Goal: Task Accomplishment & Management: Use online tool/utility

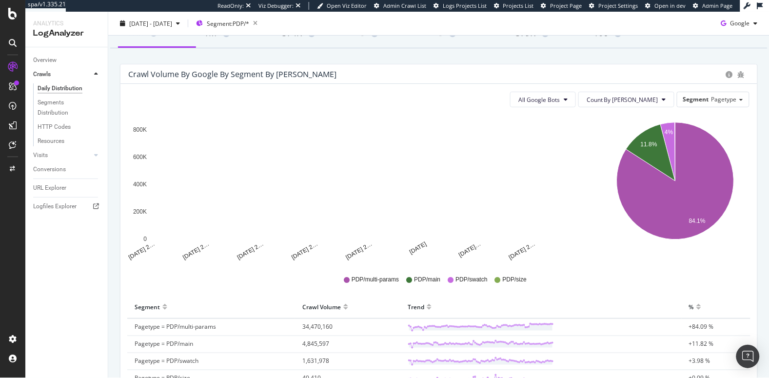
scroll to position [72, 0]
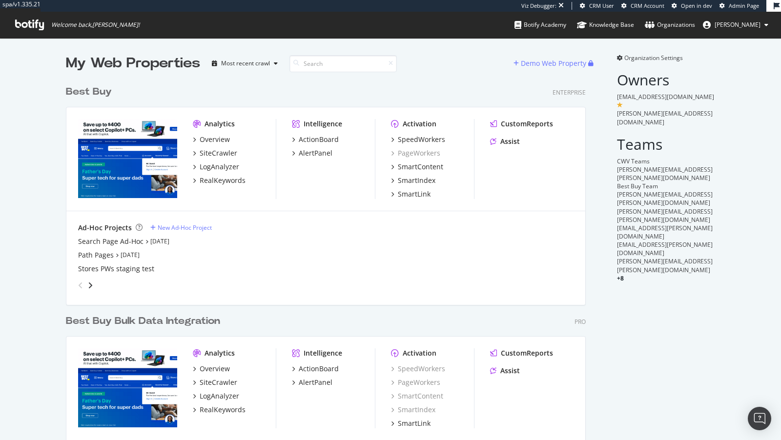
scroll to position [414, 527]
click at [416, 137] on div "SpeedWorkers" at bounding box center [421, 140] width 47 height 10
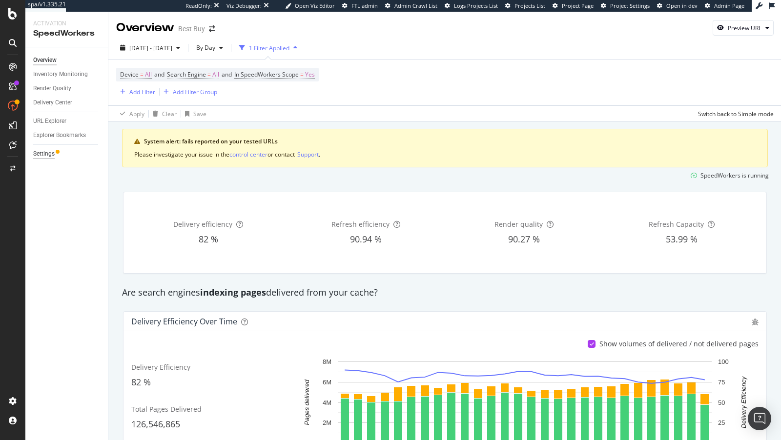
click at [44, 154] on div "Settings" at bounding box center [43, 154] width 21 height 10
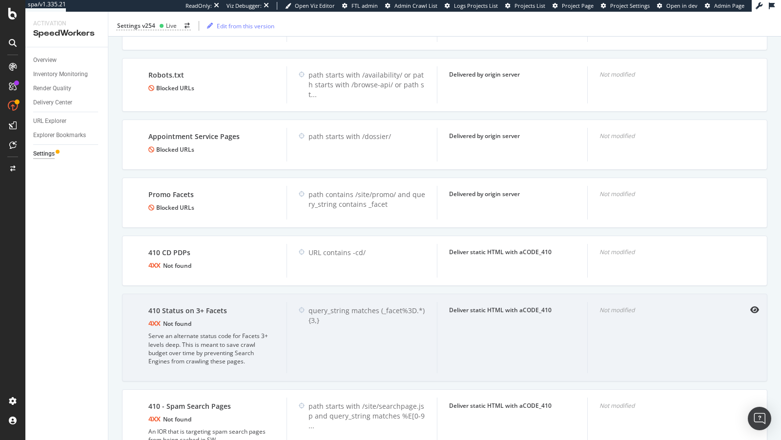
scroll to position [1716, 0]
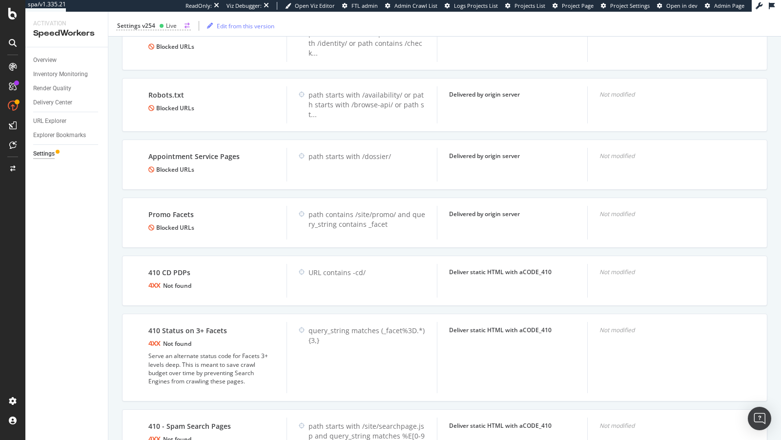
click at [156, 28] on div "Settings v254 Live" at bounding box center [153, 25] width 75 height 9
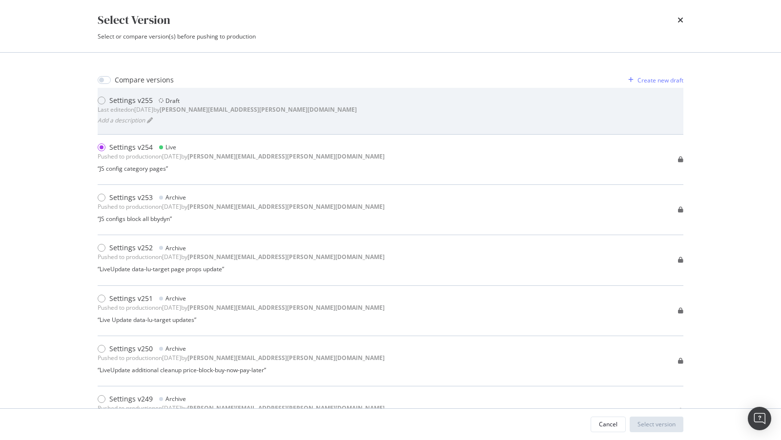
click at [178, 111] on div "Last edited on 2025 Aug 12th by paul.reny@botify.com" at bounding box center [227, 109] width 259 height 8
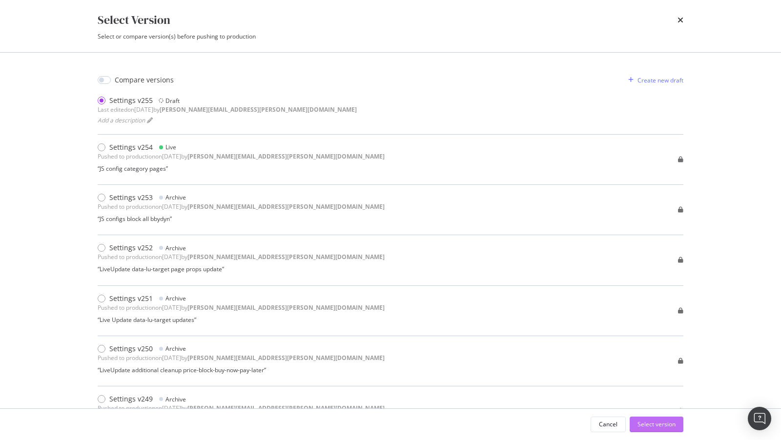
click at [650, 421] on div "Select version" at bounding box center [656, 424] width 38 height 8
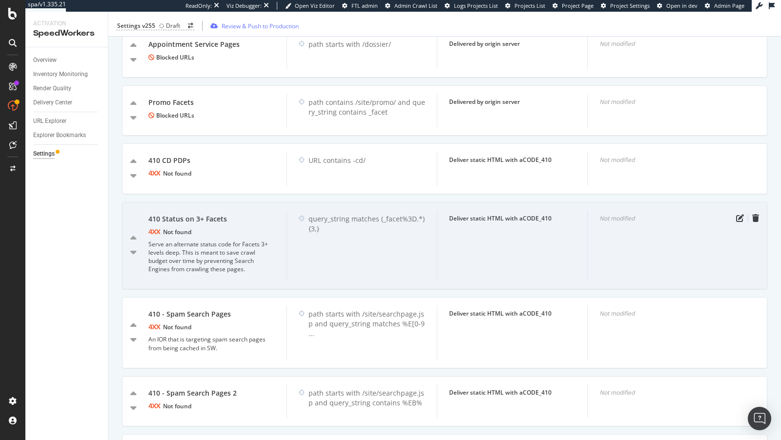
scroll to position [1845, 0]
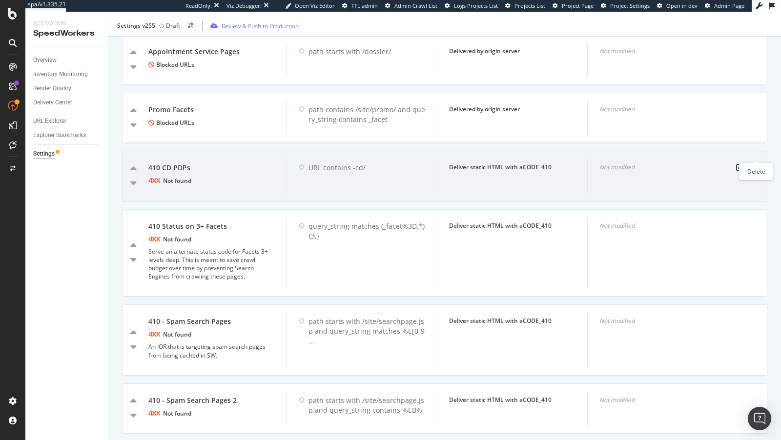
click at [754, 163] on icon "trash" at bounding box center [755, 167] width 7 height 8
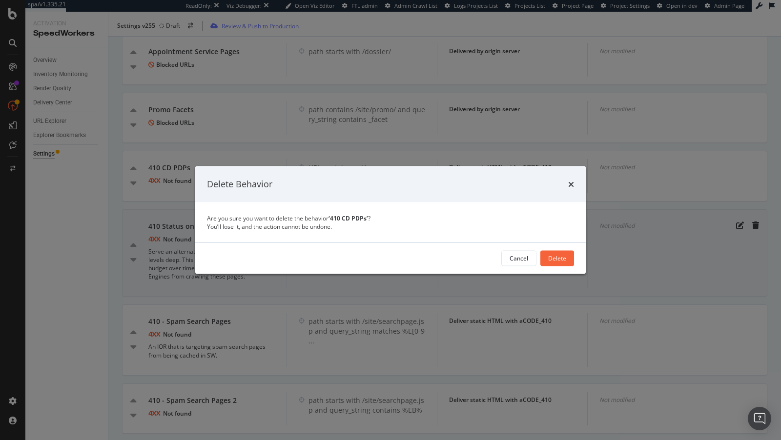
click at [553, 256] on div "Delete" at bounding box center [557, 258] width 18 height 8
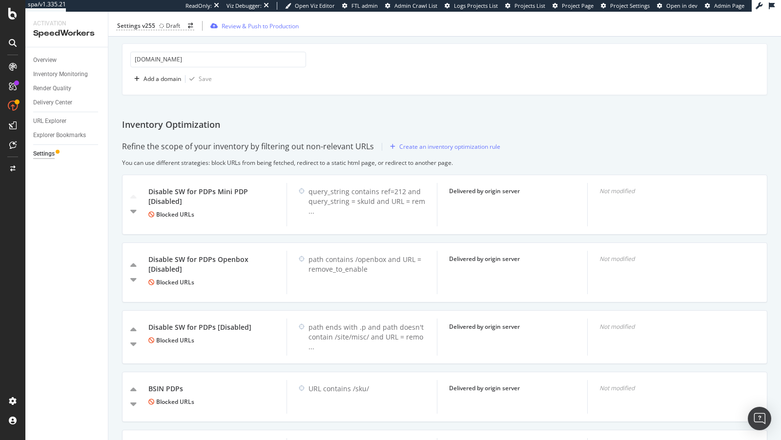
scroll to position [493, 0]
click at [163, 25] on div "Draft" at bounding box center [169, 25] width 21 height 8
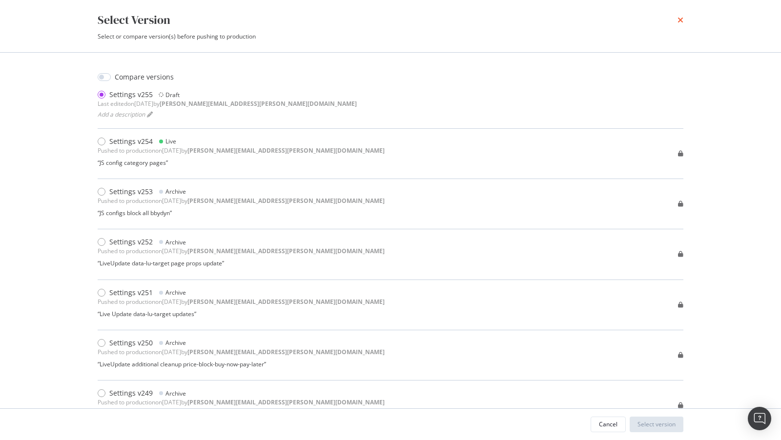
click at [681, 24] on icon "times" at bounding box center [680, 20] width 6 height 8
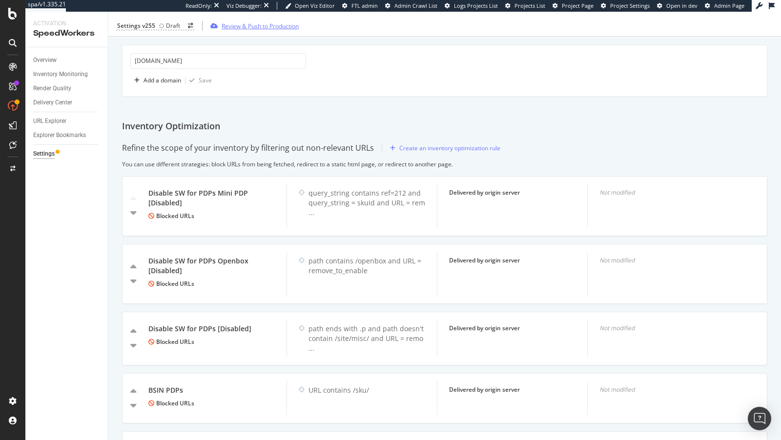
click at [247, 27] on div "Review & Push to Production" at bounding box center [260, 25] width 77 height 8
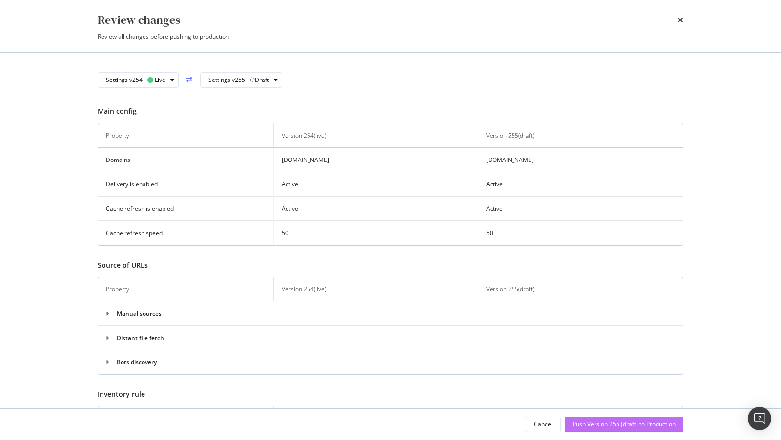
click at [599, 424] on div "Push Version 255 (draft) to Production" at bounding box center [623, 424] width 103 height 8
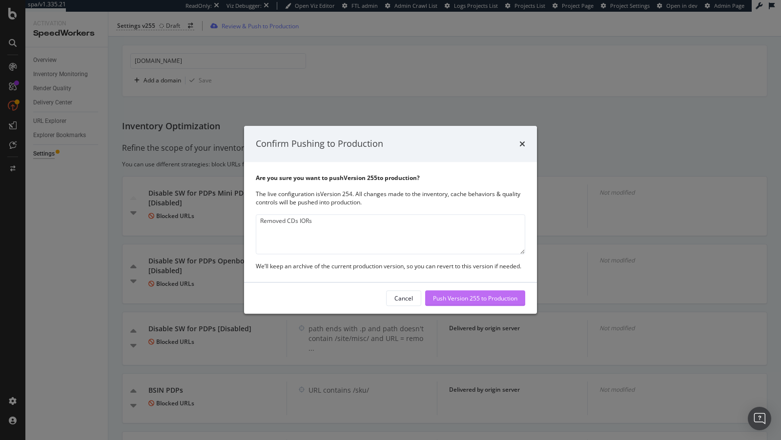
type textarea "Removed CDs IORs"
click at [458, 303] on div "Push Version 255 to Production" at bounding box center [475, 298] width 84 height 15
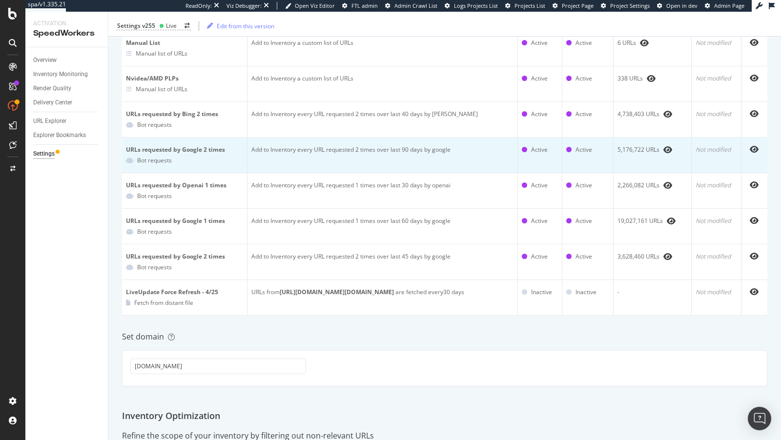
scroll to position [0, 0]
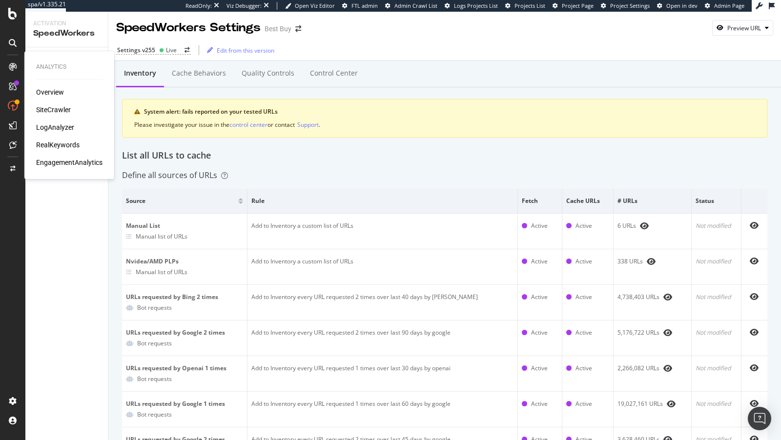
click at [56, 112] on div "SiteCrawler" at bounding box center [53, 110] width 35 height 10
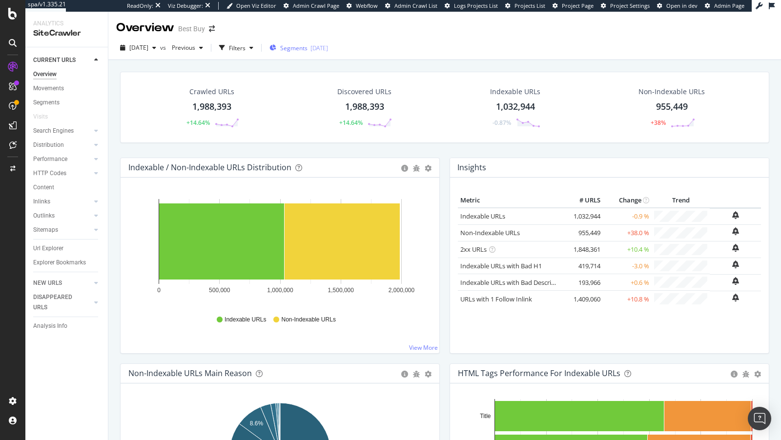
click at [305, 47] on span "Segments" at bounding box center [293, 48] width 27 height 8
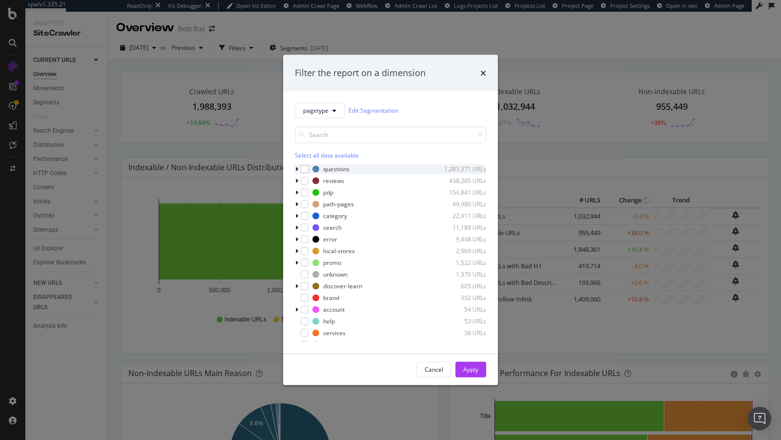
click at [295, 169] on icon "modal" at bounding box center [296, 169] width 3 height 6
click at [298, 166] on icon "modal" at bounding box center [297, 169] width 4 height 6
click at [298, 225] on div "modal" at bounding box center [298, 227] width 6 height 10
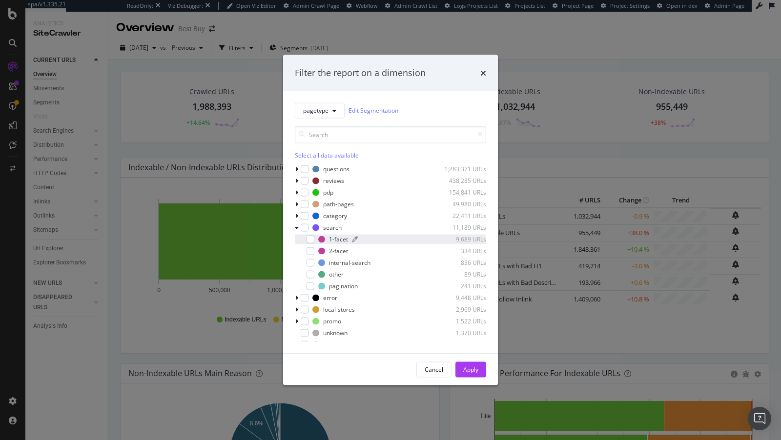
click at [331, 236] on div "1-facet" at bounding box center [338, 239] width 19 height 8
click at [472, 372] on div "Apply" at bounding box center [470, 369] width 15 height 8
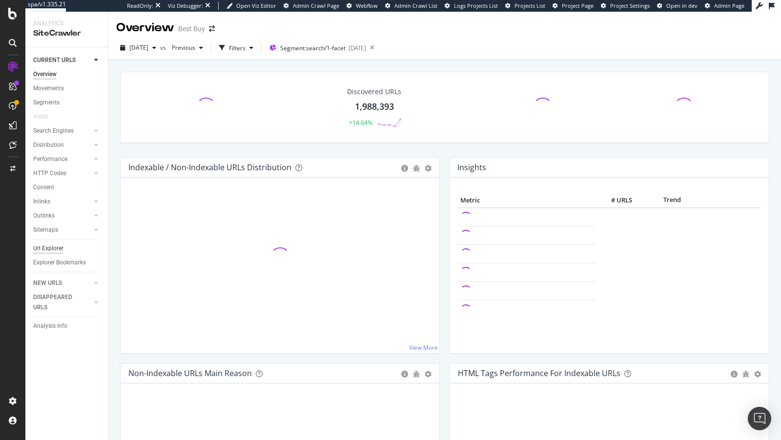
click at [39, 246] on div "Url Explorer" at bounding box center [48, 248] width 30 height 10
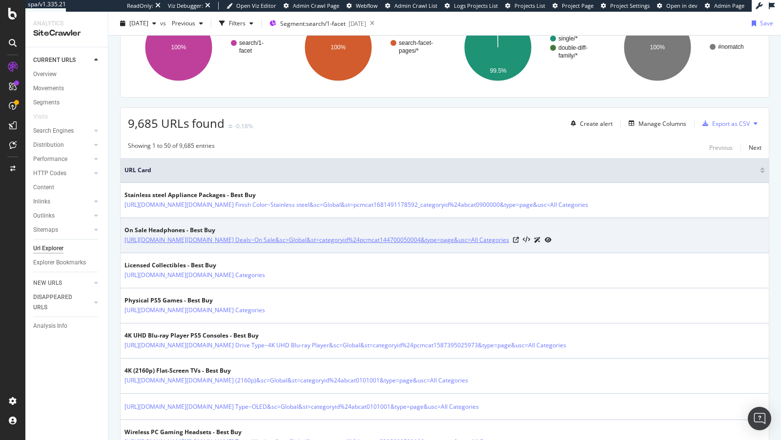
scroll to position [105, 0]
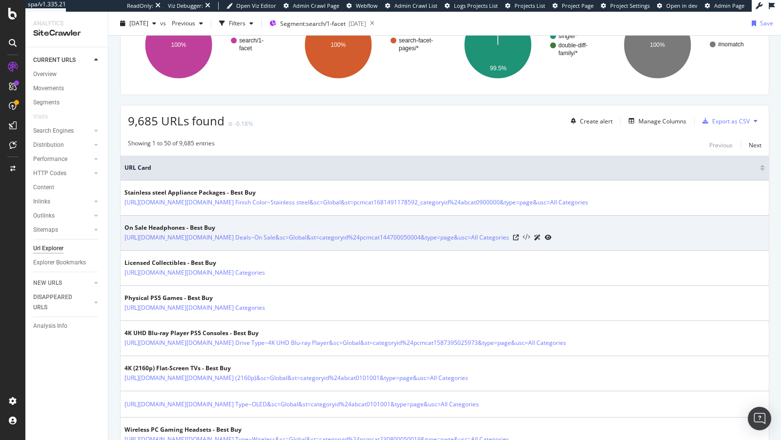
click at [530, 241] on icon at bounding box center [526, 237] width 7 height 7
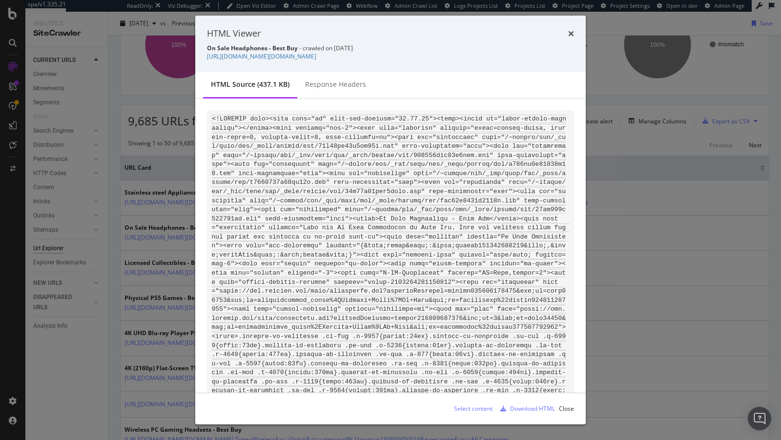
click at [566, 31] on div "HTML Viewer" at bounding box center [390, 33] width 367 height 13
click at [567, 32] on div "HTML Viewer" at bounding box center [390, 33] width 367 height 13
click at [571, 32] on icon "times" at bounding box center [571, 34] width 6 height 8
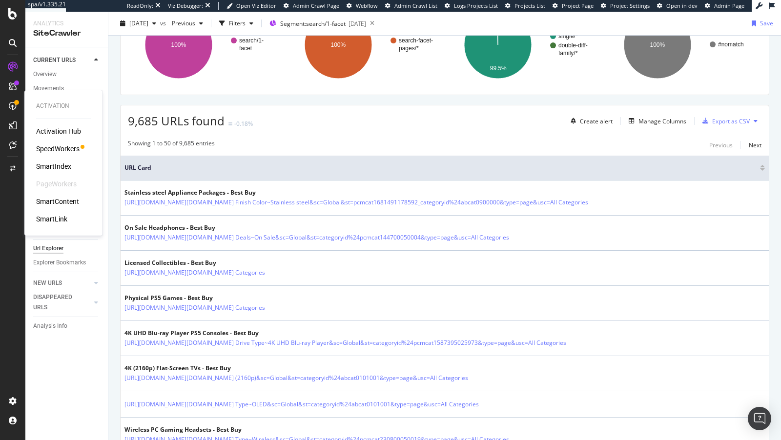
click at [57, 149] on div "SpeedWorkers" at bounding box center [57, 149] width 43 height 10
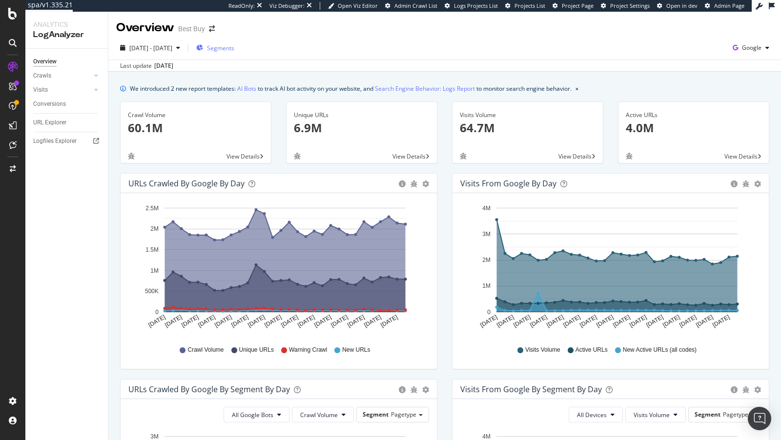
click at [234, 42] on div "Segments" at bounding box center [215, 47] width 38 height 15
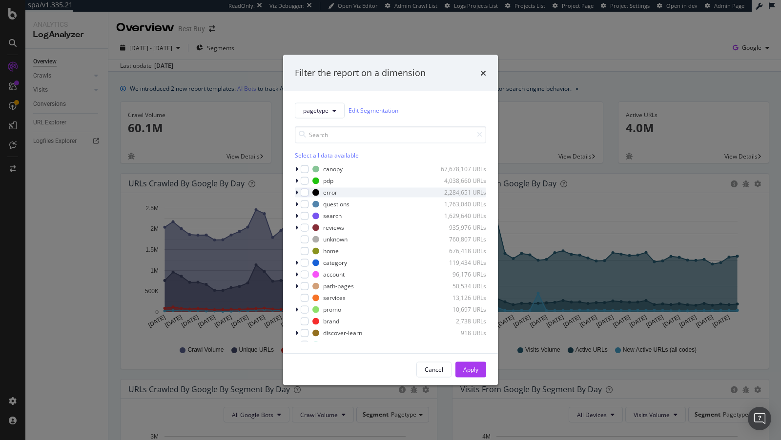
click at [297, 189] on icon "modal" at bounding box center [296, 192] width 3 height 6
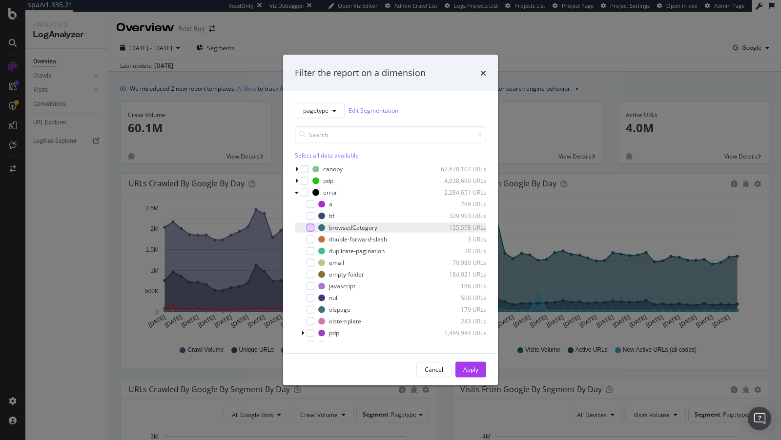
click at [306, 227] on div "modal" at bounding box center [310, 227] width 8 height 8
click at [296, 190] on icon "modal" at bounding box center [297, 192] width 4 height 6
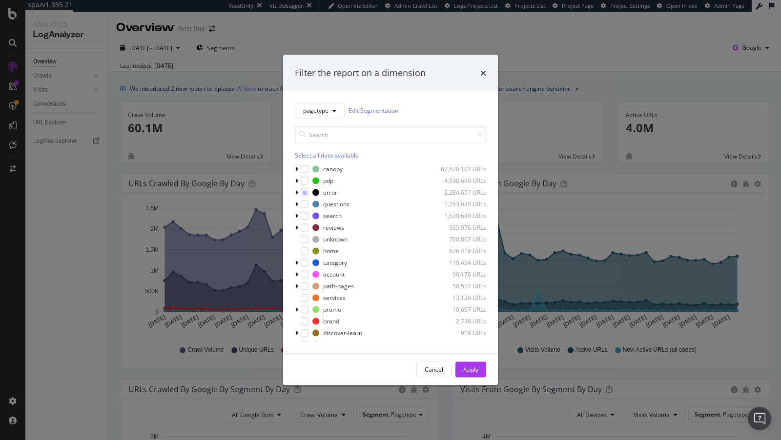
click at [294, 217] on div "pagetype Edit Segmentation Select all data available canopy 67,678,107 URLs pdp…" at bounding box center [390, 222] width 215 height 263
click at [295, 216] on div "modal" at bounding box center [298, 216] width 6 height 10
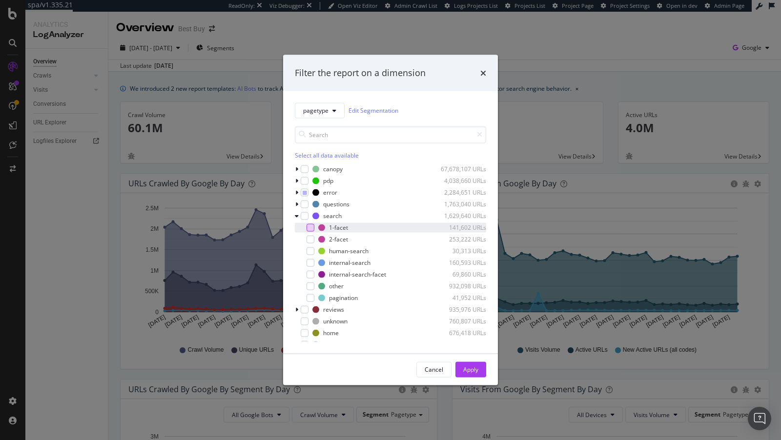
click at [310, 224] on div "modal" at bounding box center [310, 227] width 8 height 8
click at [310, 234] on div "2-facet 253,222 URLs" at bounding box center [390, 239] width 191 height 10
click at [466, 364] on div "Apply" at bounding box center [470, 369] width 15 height 15
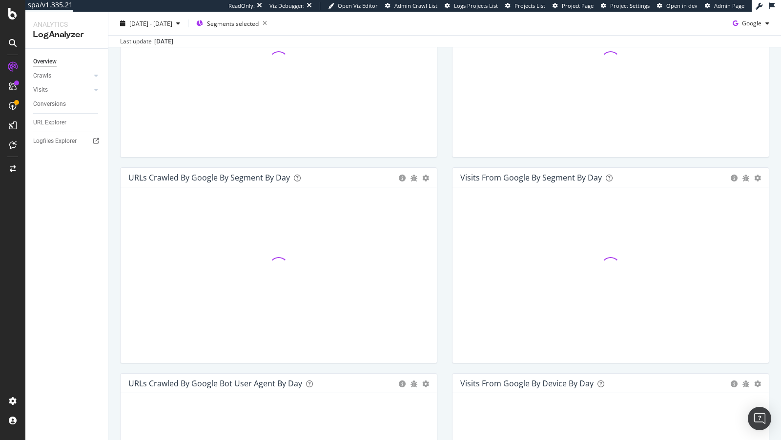
scroll to position [233, 0]
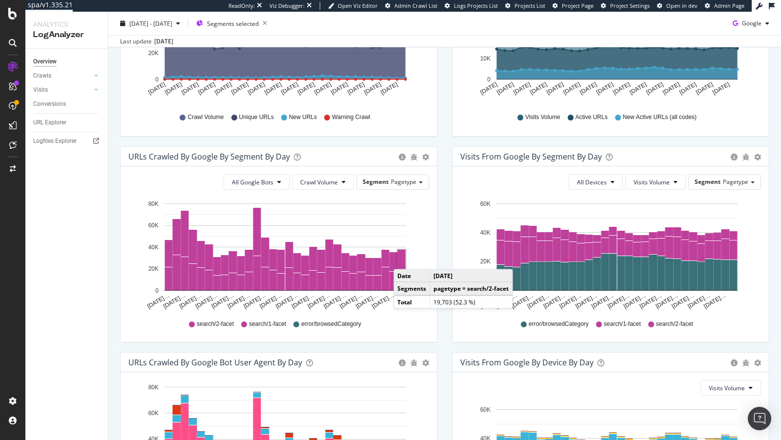
click at [403, 258] on rect "A chart." at bounding box center [402, 260] width 8 height 21
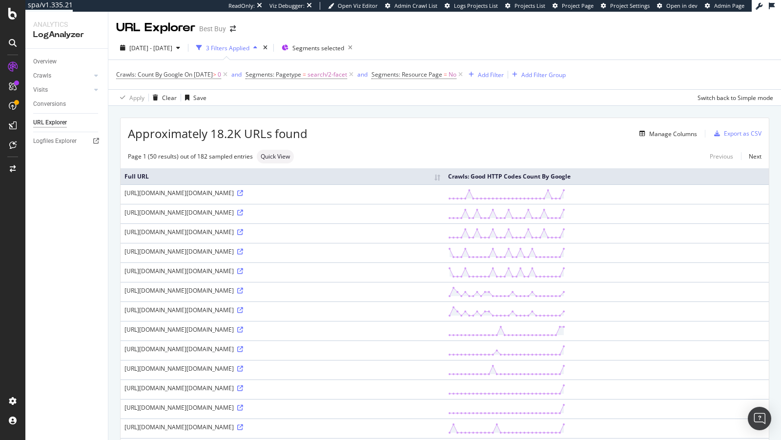
click at [306, 217] on div "https://www.bestbuy.com/site/searchpage.jsp?_dyncharset=UTF-8&browsedCategory=a…" at bounding box center [282, 212] width 316 height 8
drag, startPoint x: 306, startPoint y: 227, endPoint x: 378, endPoint y: 228, distance: 71.7
click at [373, 217] on div "https://www.bestbuy.com/site/searchpage.jsp?_dyncharset=UTF-8&browsedCategory=a…" at bounding box center [282, 212] width 316 height 8
drag, startPoint x: 256, startPoint y: 222, endPoint x: 286, endPoint y: 223, distance: 30.8
click at [286, 217] on div "https://www.bestbuy.com/site/searchpage.jsp?_dyncharset=UTF-8&browsedCategory=a…" at bounding box center [282, 212] width 316 height 8
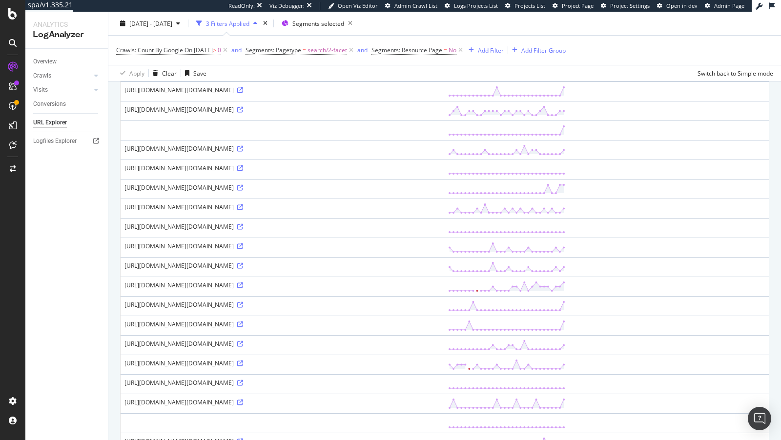
scroll to position [470, 0]
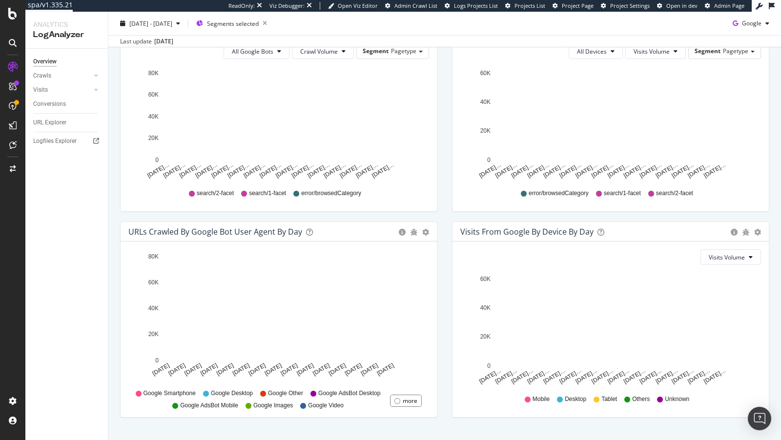
scroll to position [383, 0]
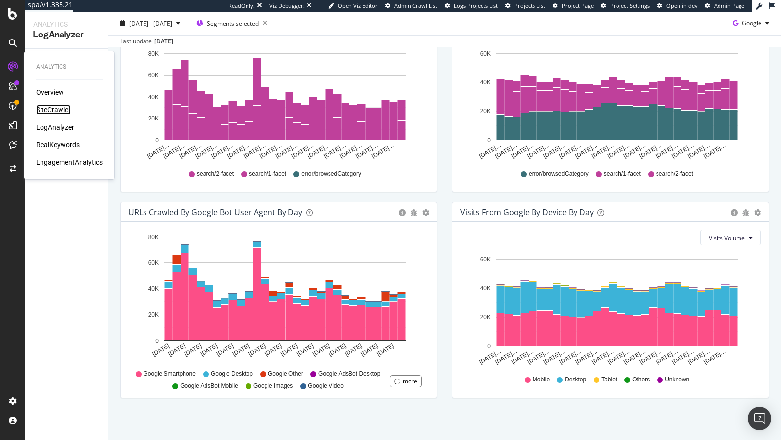
click at [52, 108] on div "SiteCrawler" at bounding box center [53, 110] width 35 height 10
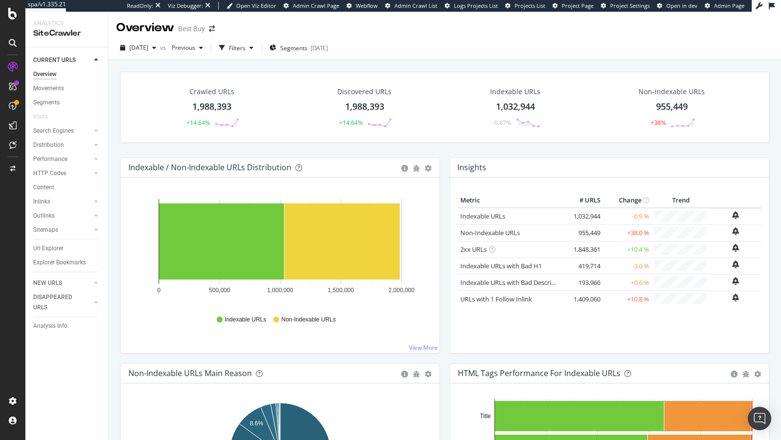
click at [46, 243] on div "Url Explorer" at bounding box center [48, 248] width 30 height 10
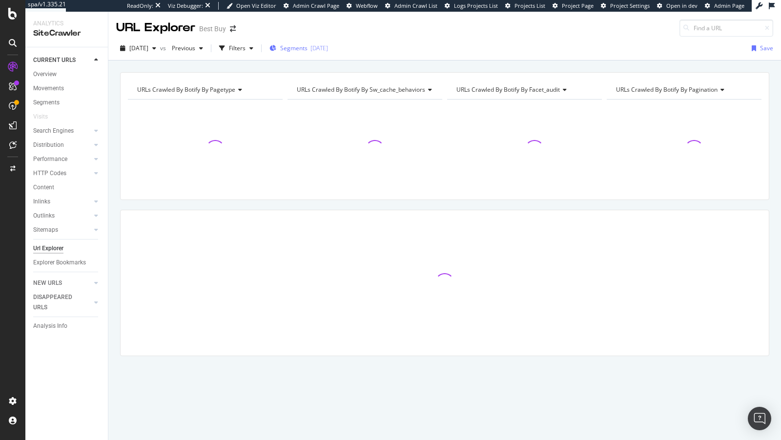
click at [328, 46] on div "2025-06-05" at bounding box center [319, 48] width 18 height 8
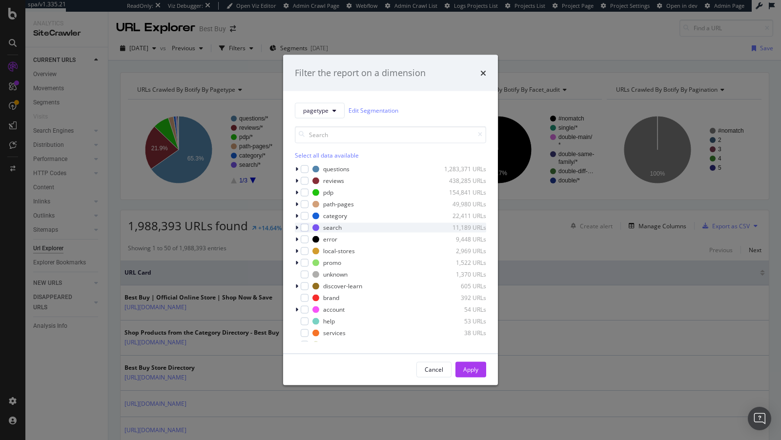
click at [297, 227] on icon "modal" at bounding box center [296, 227] width 3 height 6
click at [315, 238] on div "1-facet 9,689 URLs" at bounding box center [390, 239] width 191 height 10
click at [471, 374] on div "Apply" at bounding box center [470, 369] width 15 height 15
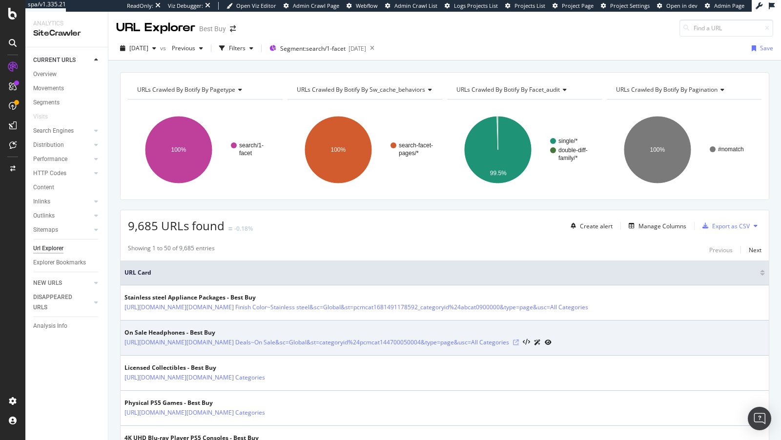
click at [519, 345] on icon at bounding box center [516, 343] width 6 height 6
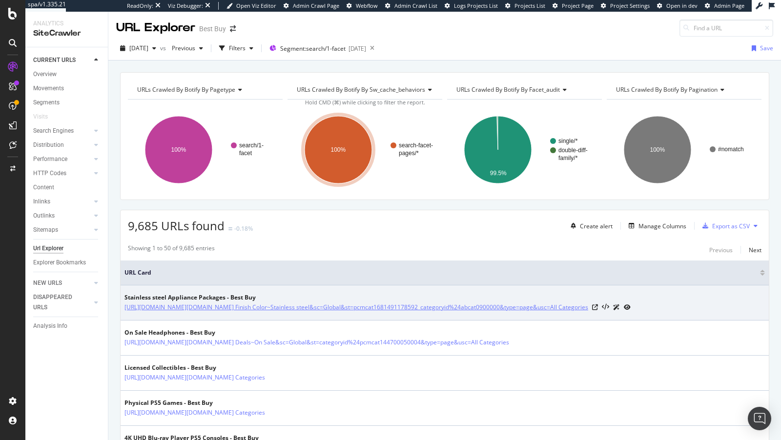
drag, startPoint x: 122, startPoint y: 303, endPoint x: 409, endPoint y: 314, distance: 287.6
click at [409, 314] on td "Stainless steel Appliance Packages - Best Buy https://www.bestbuy.com/site/sear…" at bounding box center [445, 302] width 648 height 35
copy link "https://www.bestbuy.com/site/searchpage.jsp?_dyncharset=UTF-8&browsedCategory=p…"
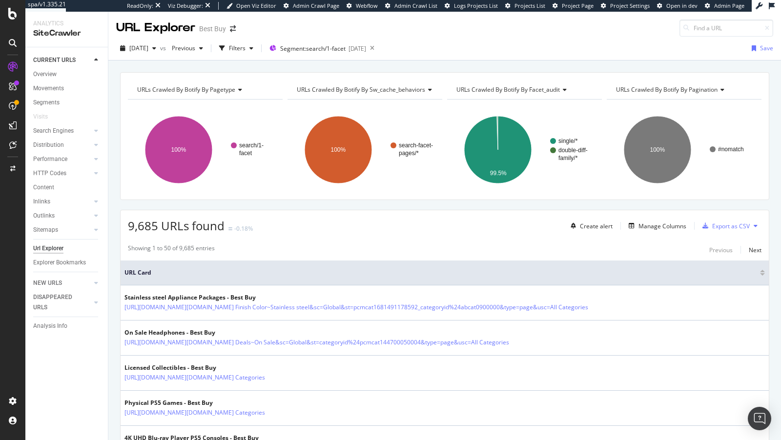
click at [352, 89] on span "URLs Crawled By Botify By sw_cache_behaviors" at bounding box center [361, 89] width 128 height 8
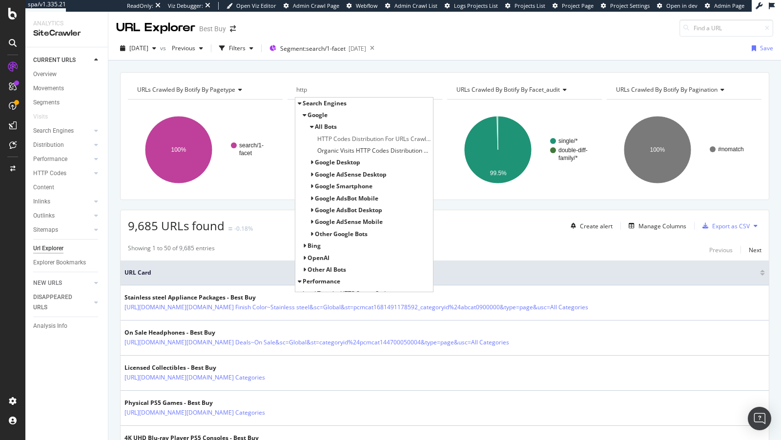
type input "http"
click at [301, 102] on div "Search Engines" at bounding box center [364, 104] width 138 height 12
click at [300, 102] on icon at bounding box center [299, 104] width 3 height 6
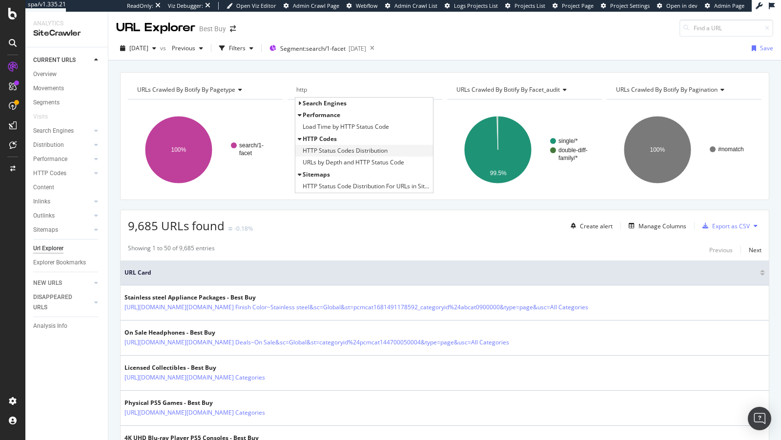
click at [342, 151] on span "HTTP Status Codes Distribution" at bounding box center [345, 151] width 85 height 10
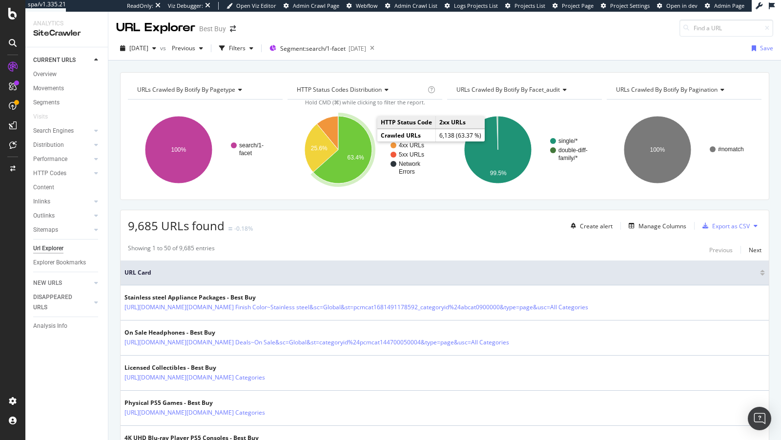
click at [366, 143] on icon "A chart." at bounding box center [342, 149] width 59 height 67
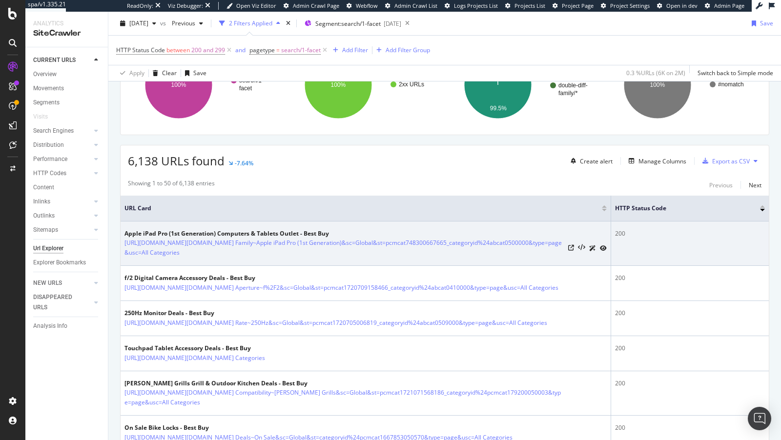
scroll to position [152, 0]
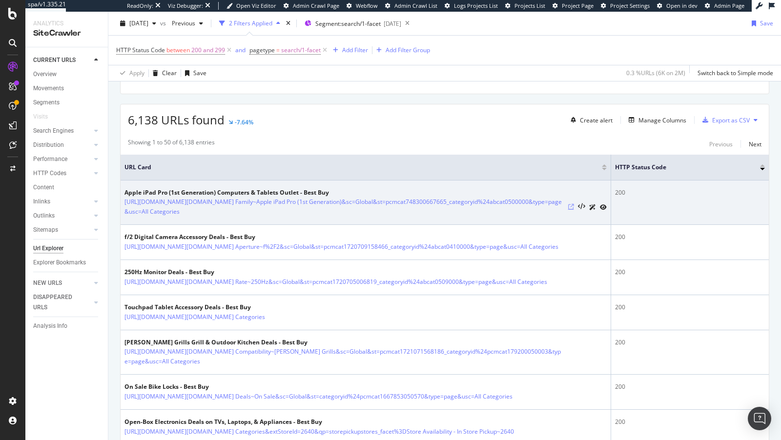
click at [572, 207] on icon at bounding box center [571, 207] width 6 height 6
drag, startPoint x: 123, startPoint y: 197, endPoint x: 550, endPoint y: 217, distance: 427.4
click at [550, 217] on td "Apple iPad Pro (1st Generation) Computers & Tablets Outlet - Best Buy https://w…" at bounding box center [366, 203] width 490 height 44
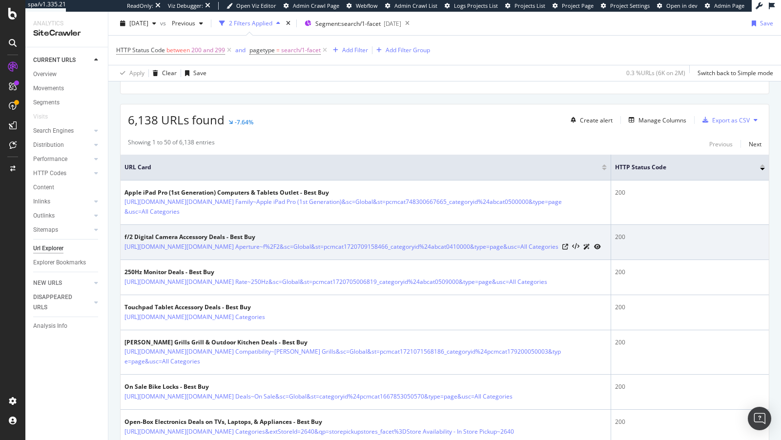
copy link "https://www.bestbuy.com/site/searchpage.jsp?_dyncharset=UTF-8&browsedCategory=p…"
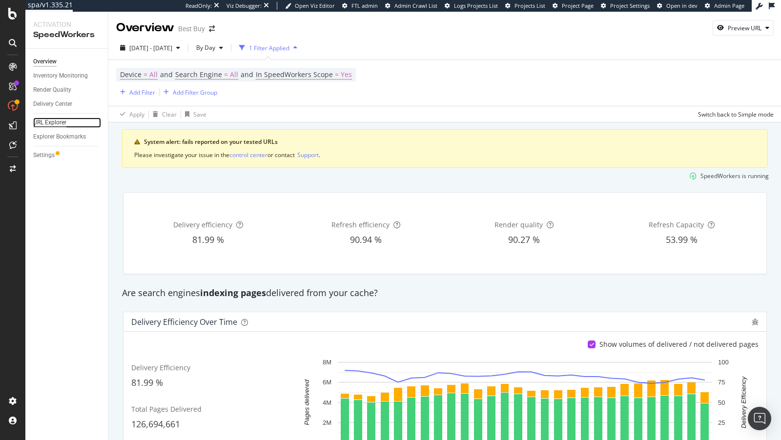
click at [44, 119] on div "URL Explorer" at bounding box center [49, 123] width 33 height 10
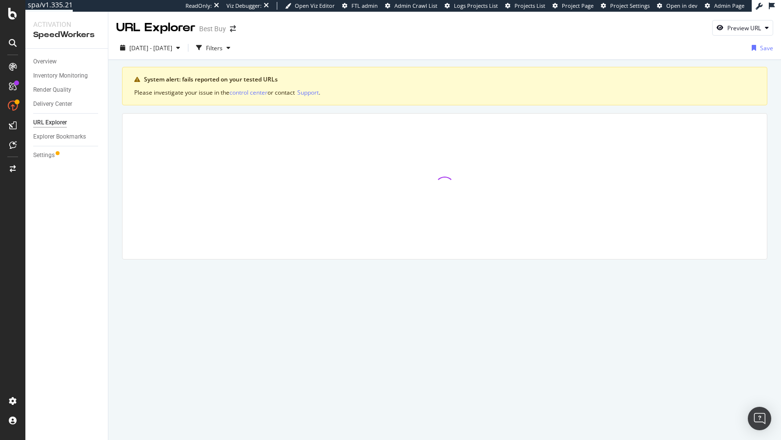
click at [755, 17] on div "URL Explorer Best Buy Preview URL" at bounding box center [444, 24] width 672 height 24
click at [746, 21] on div "Preview URL" at bounding box center [742, 28] width 60 height 14
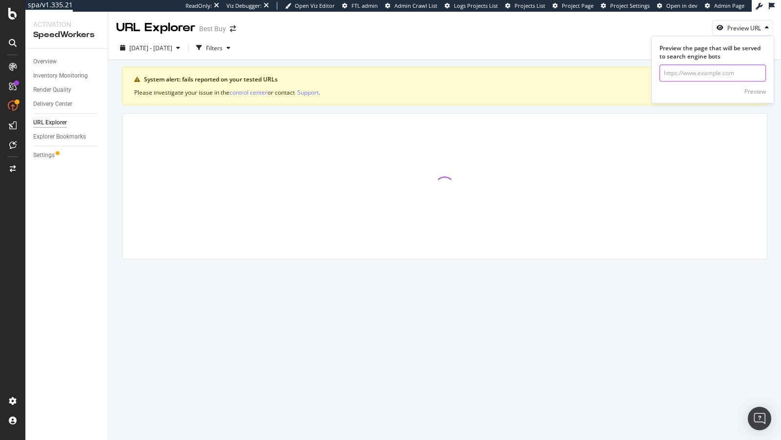
click at [701, 78] on input "url" at bounding box center [712, 73] width 106 height 17
click at [709, 70] on input "url" at bounding box center [712, 73] width 106 height 17
paste input "https://www.bestbuy.com/site/searchpage.jsp?browsedCategory=pcmcat144700050004&…"
type input "https://www.bestbuy.com/site/searchpage.jsp?browsedCategory=pcmcat144700050004&…"
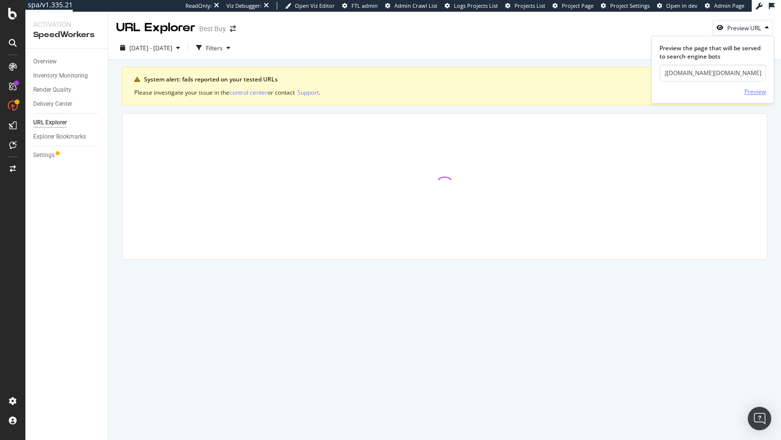
scroll to position [0, 0]
click at [754, 93] on div "Preview" at bounding box center [754, 91] width 21 height 8
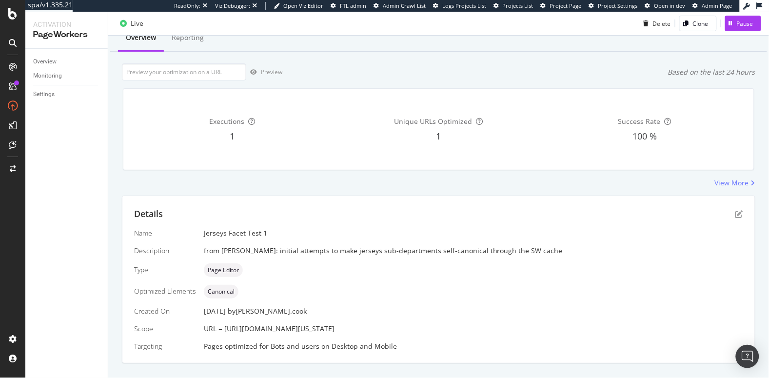
scroll to position [54, 0]
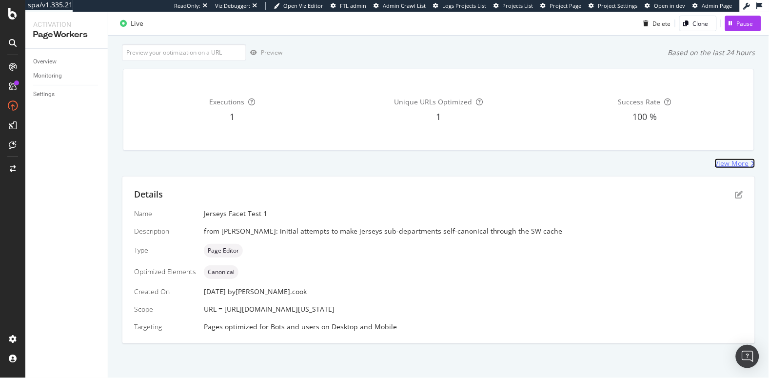
click at [737, 161] on div "View More" at bounding box center [732, 164] width 34 height 10
